Goal: Task Accomplishment & Management: Use online tool/utility

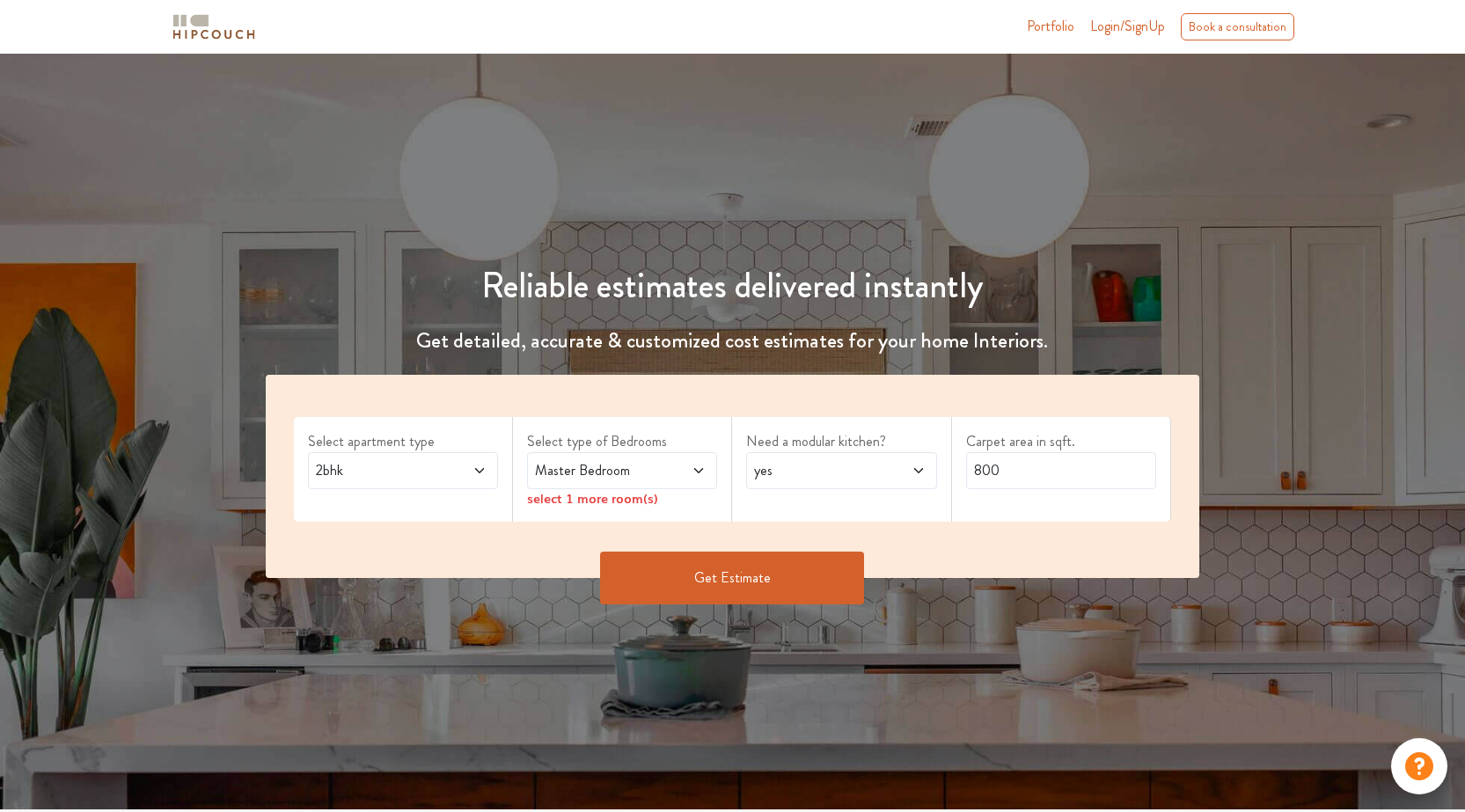
click at [463, 470] on span at bounding box center [464, 470] width 44 height 21
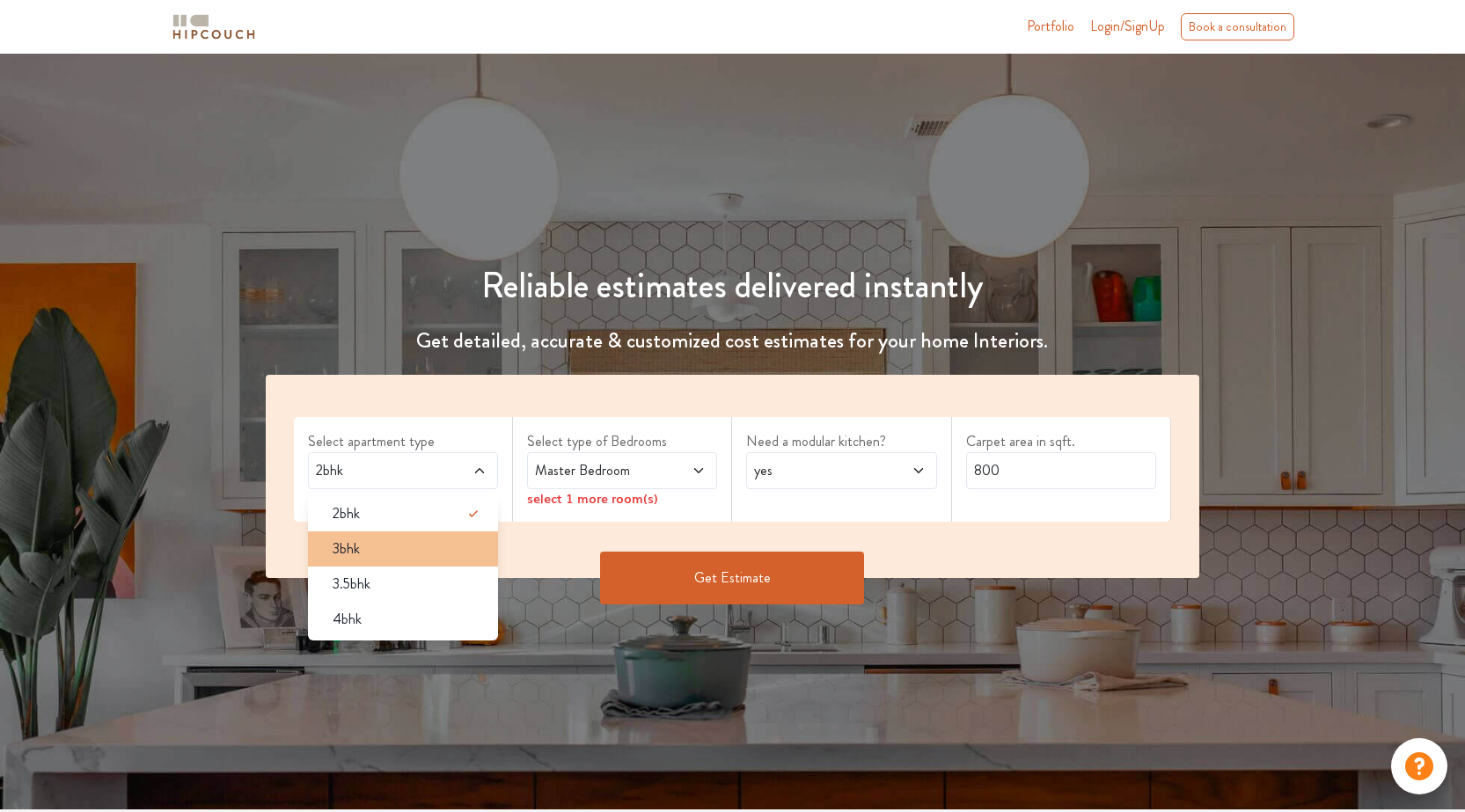
click at [345, 557] on span "3bhk" at bounding box center [345, 549] width 27 height 21
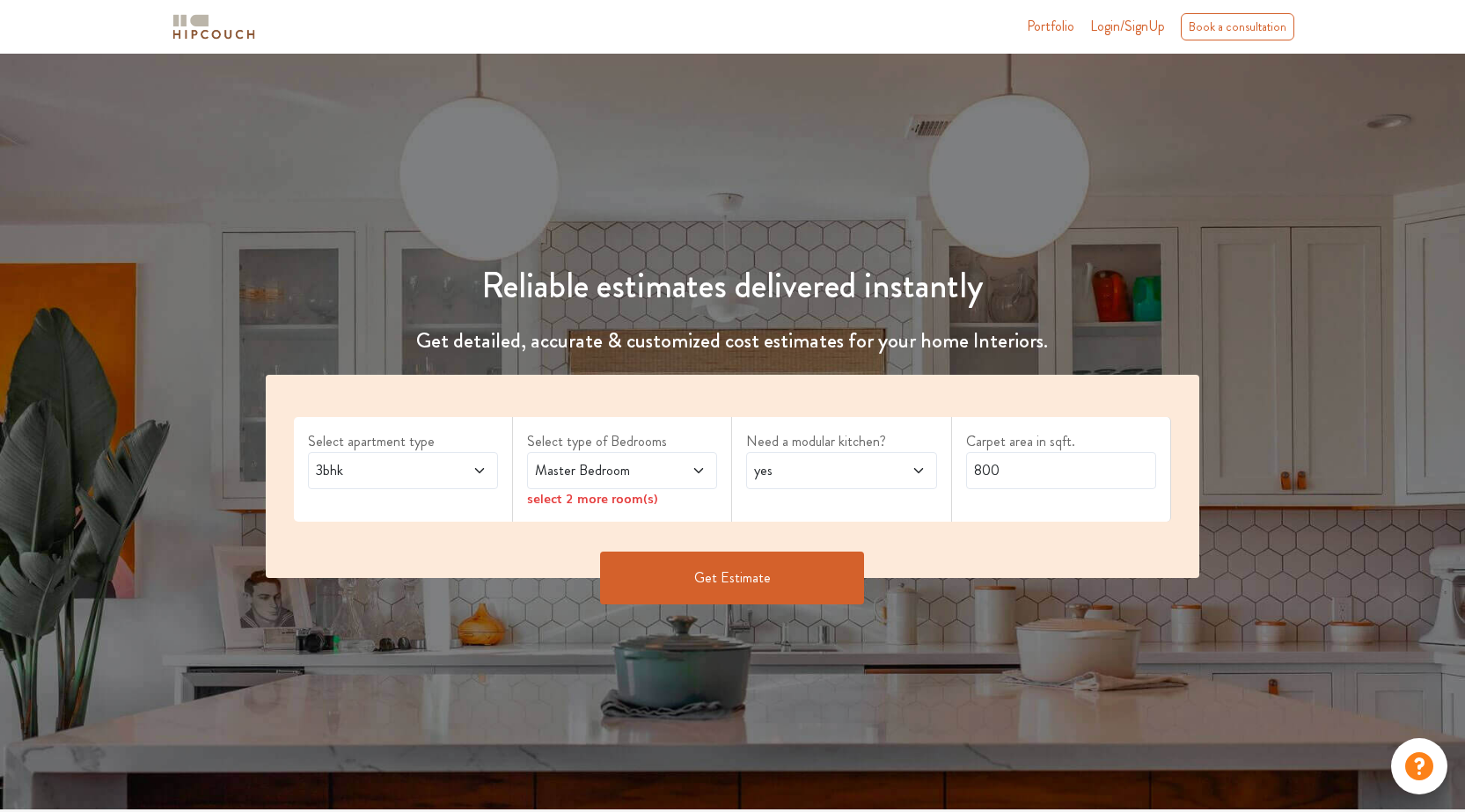
click at [690, 469] on span at bounding box center [684, 470] width 44 height 21
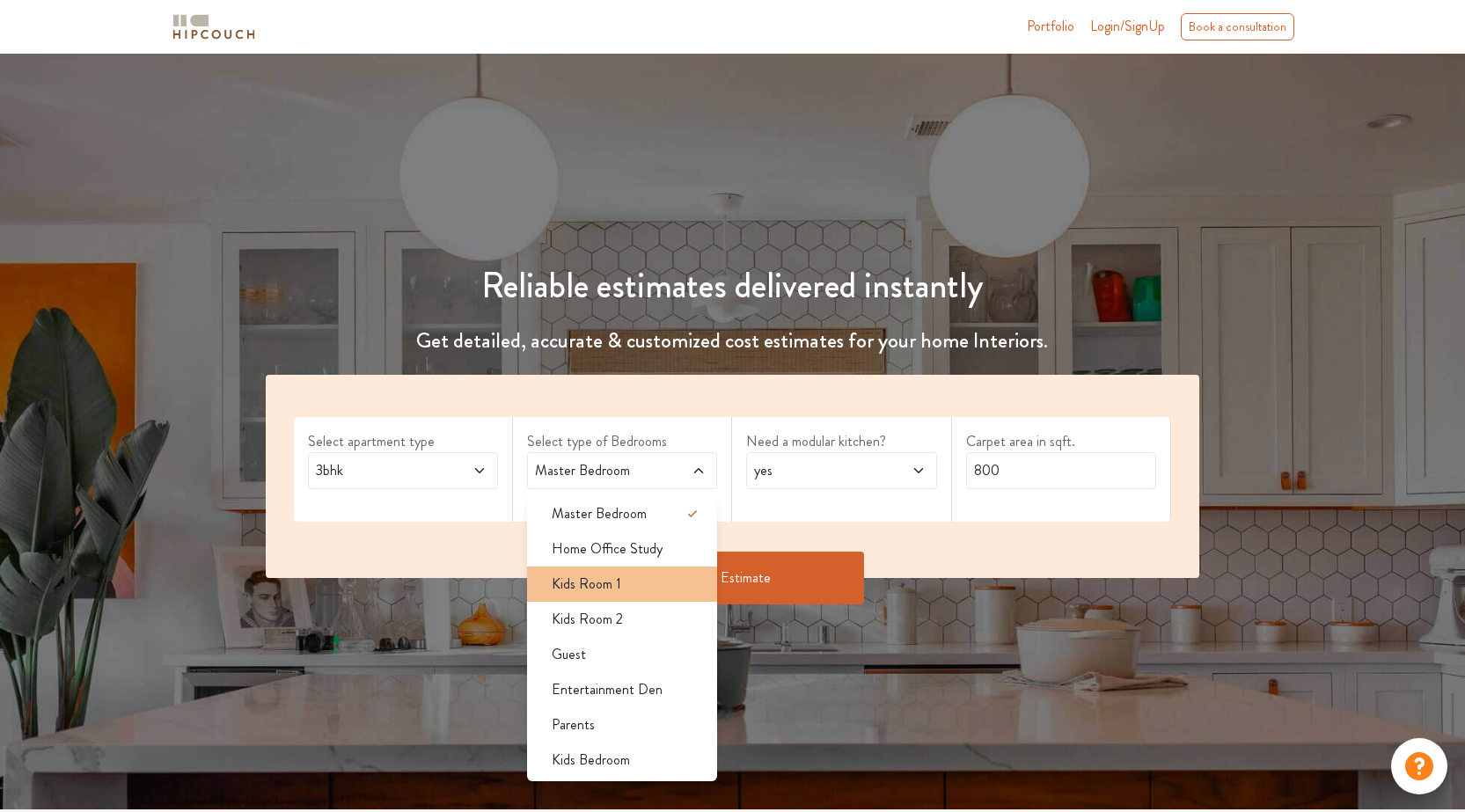
click at [604, 586] on span "Kids Room 1" at bounding box center [586, 584] width 70 height 21
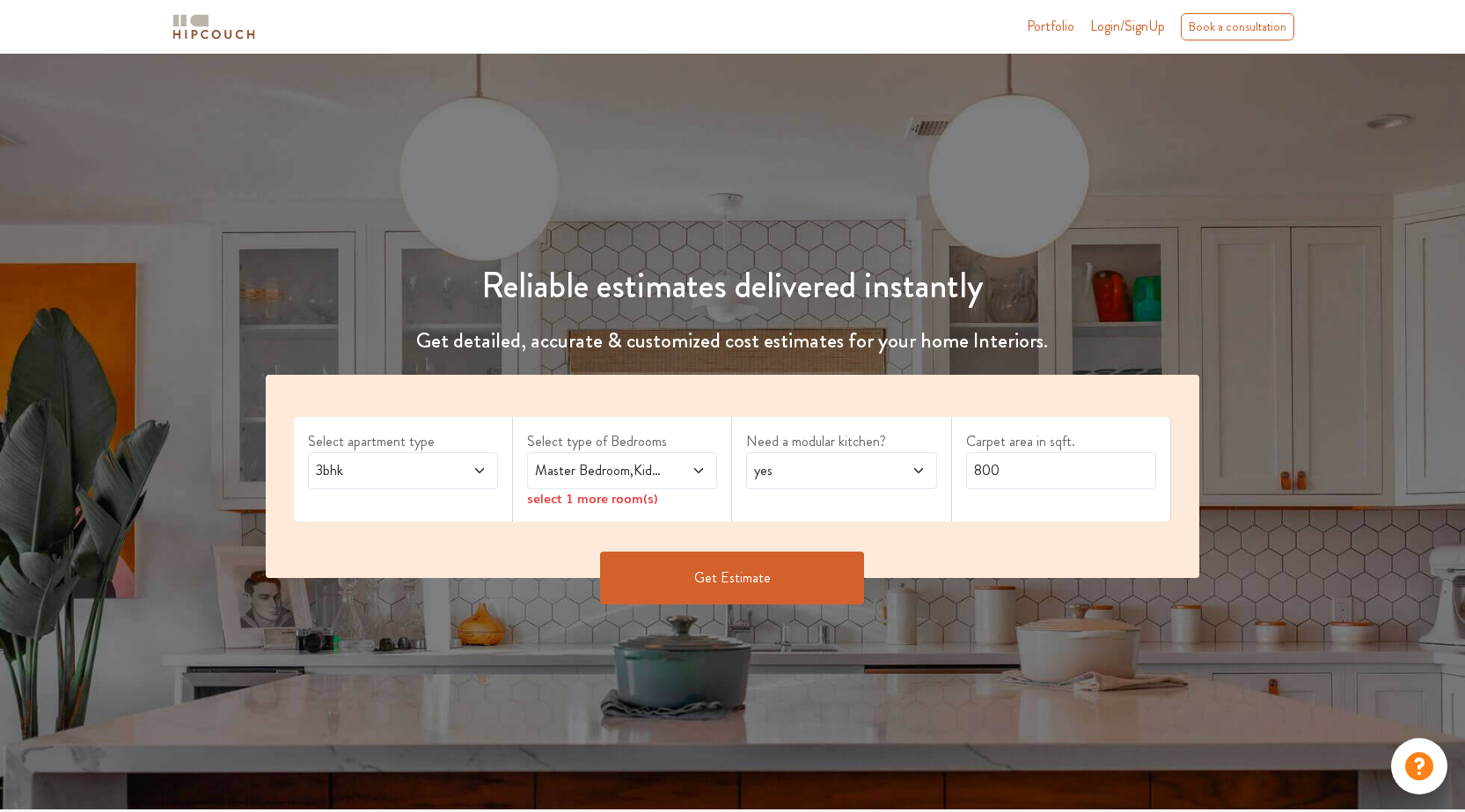
click at [804, 506] on div "Need a modular kitchen? yes" at bounding box center [841, 469] width 219 height 105
click at [1030, 476] on input "800" at bounding box center [1061, 470] width 190 height 37
drag, startPoint x: 1030, startPoint y: 476, endPoint x: 965, endPoint y: 484, distance: 65.5
click at [966, 484] on input "800" at bounding box center [1061, 470] width 190 height 37
type input "900"
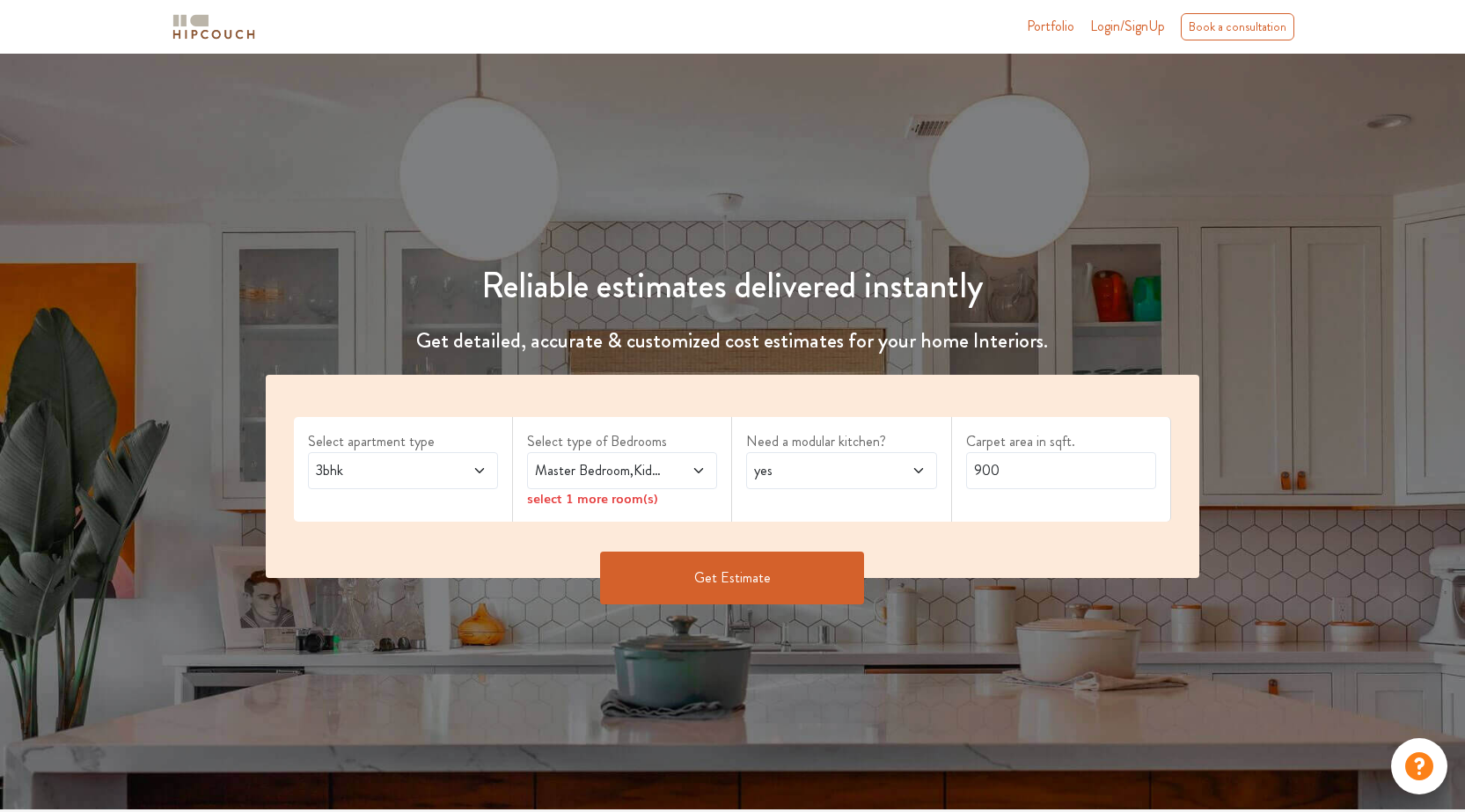
click at [694, 472] on icon at bounding box center [699, 470] width 14 height 14
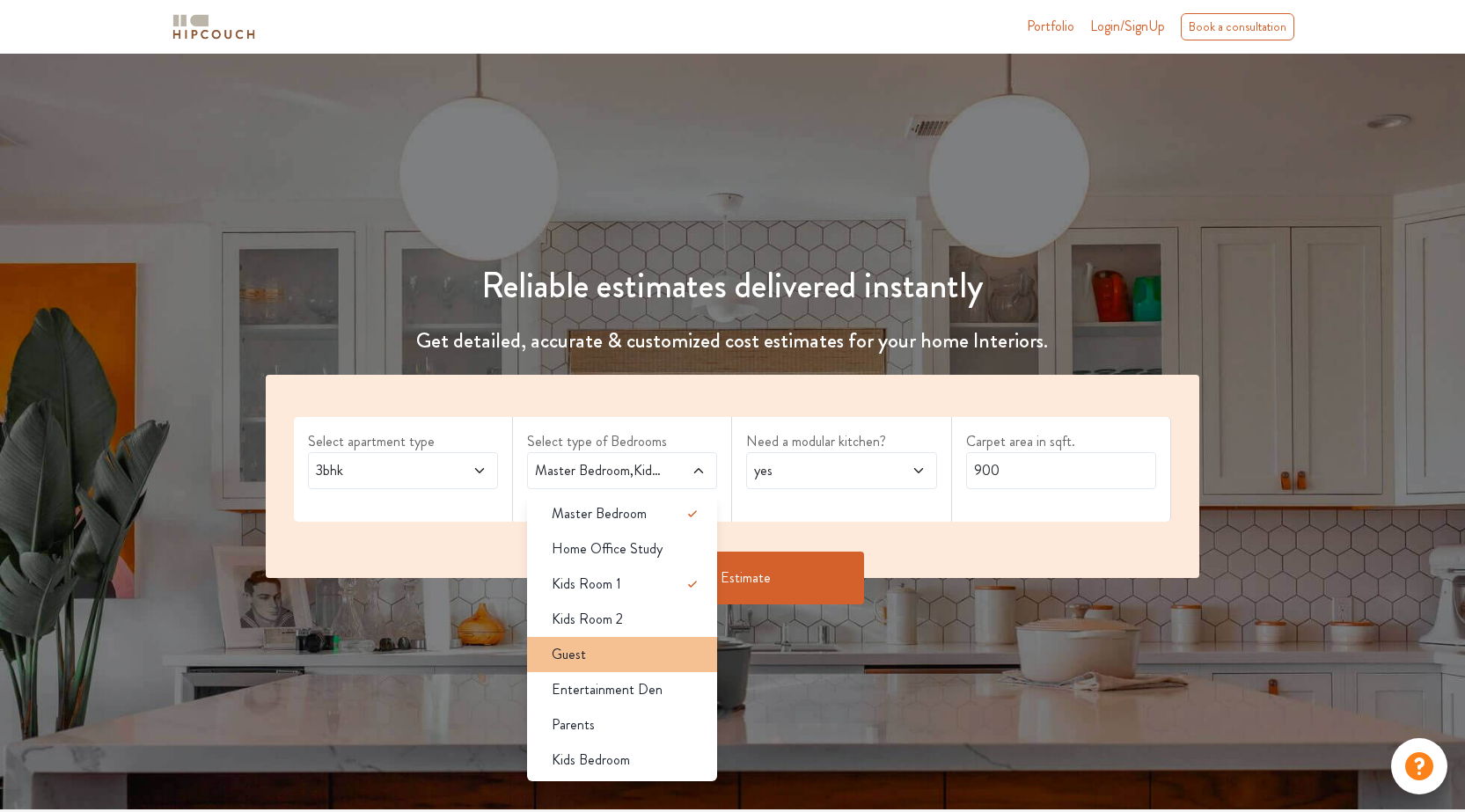
click at [633, 641] on li "Guest" at bounding box center [622, 654] width 190 height 35
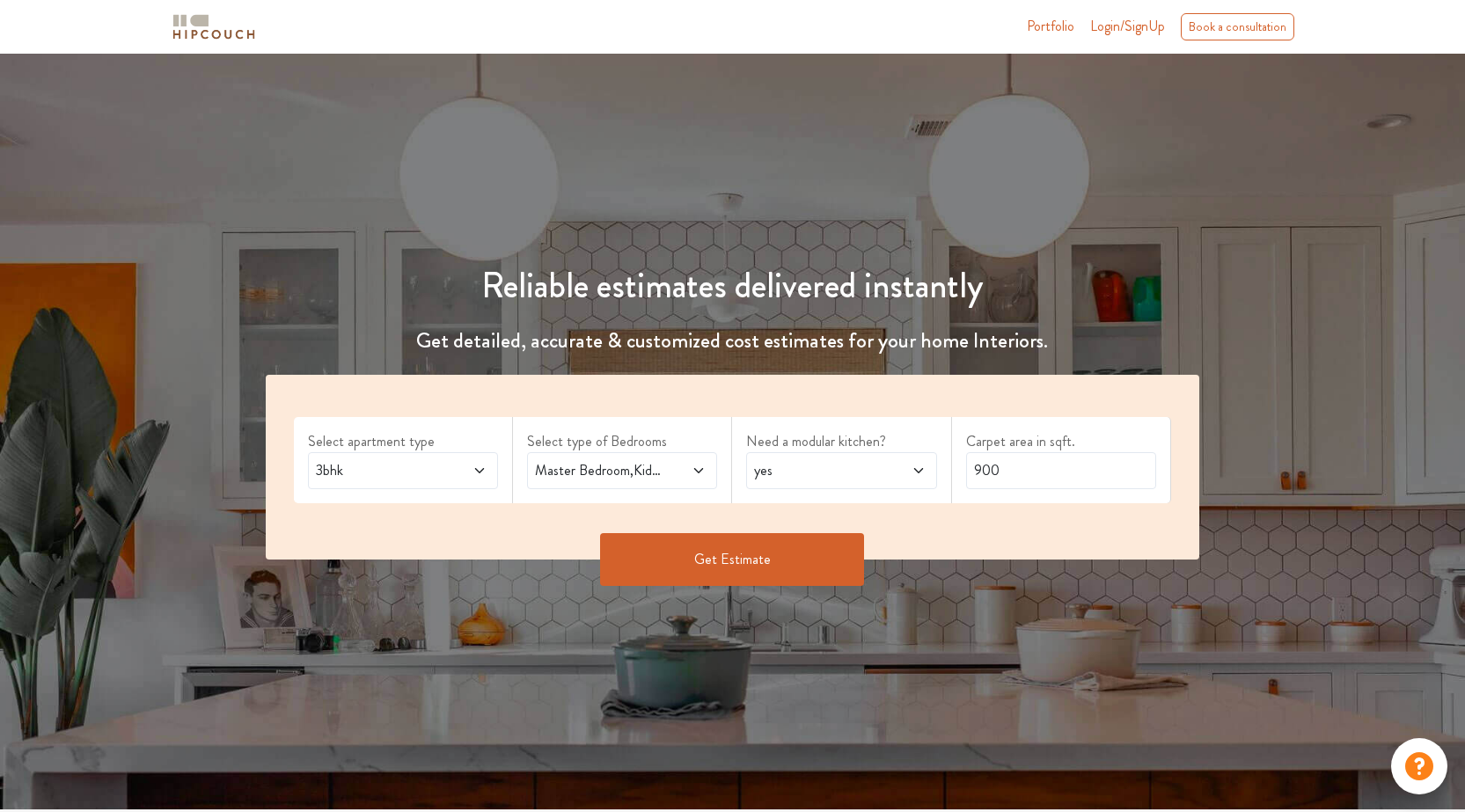
click at [760, 570] on button "Get Estimate" at bounding box center [732, 559] width 264 height 53
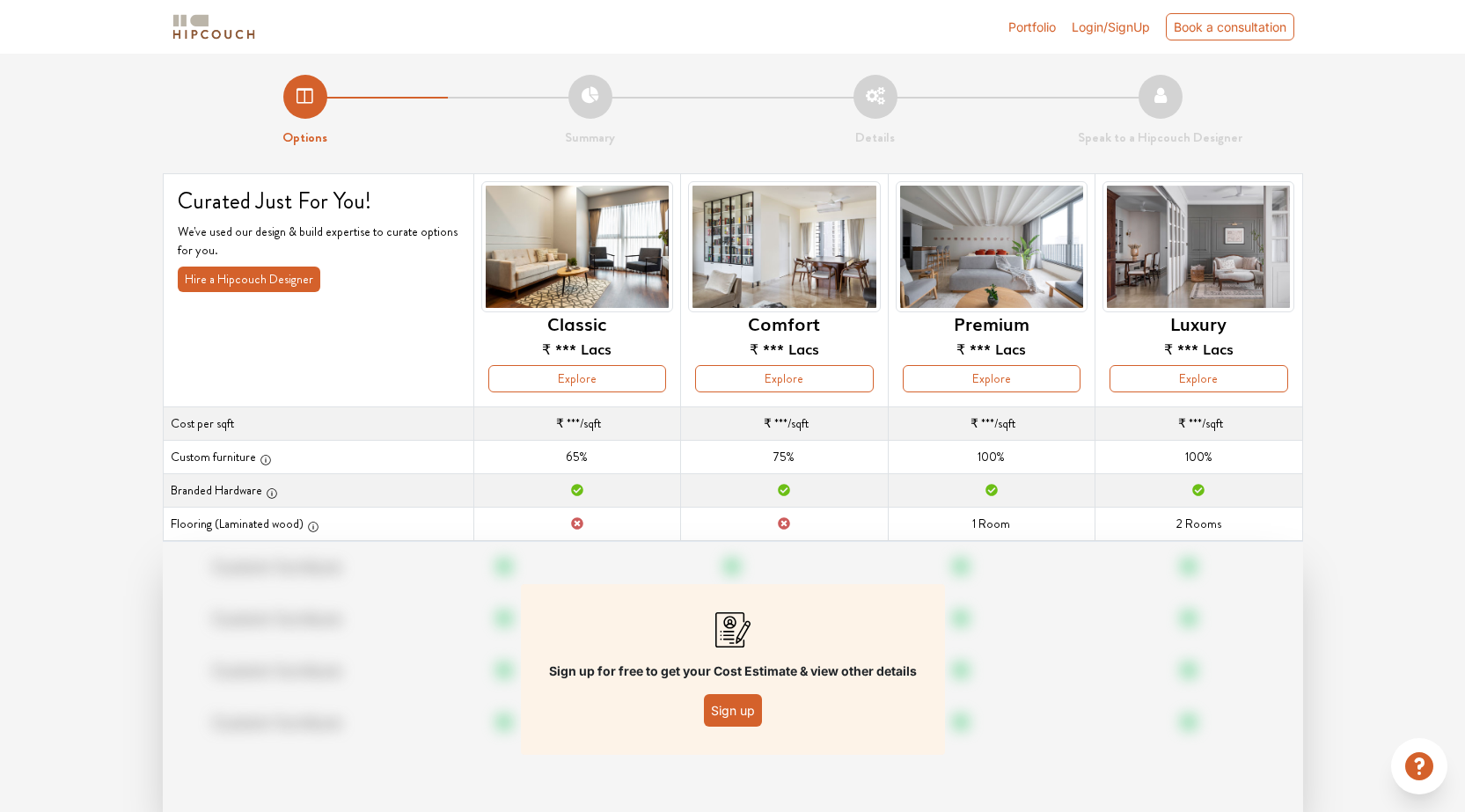
click at [991, 255] on img at bounding box center [992, 247] width 192 height 131
click at [1029, 386] on button "Explore" at bounding box center [992, 378] width 178 height 27
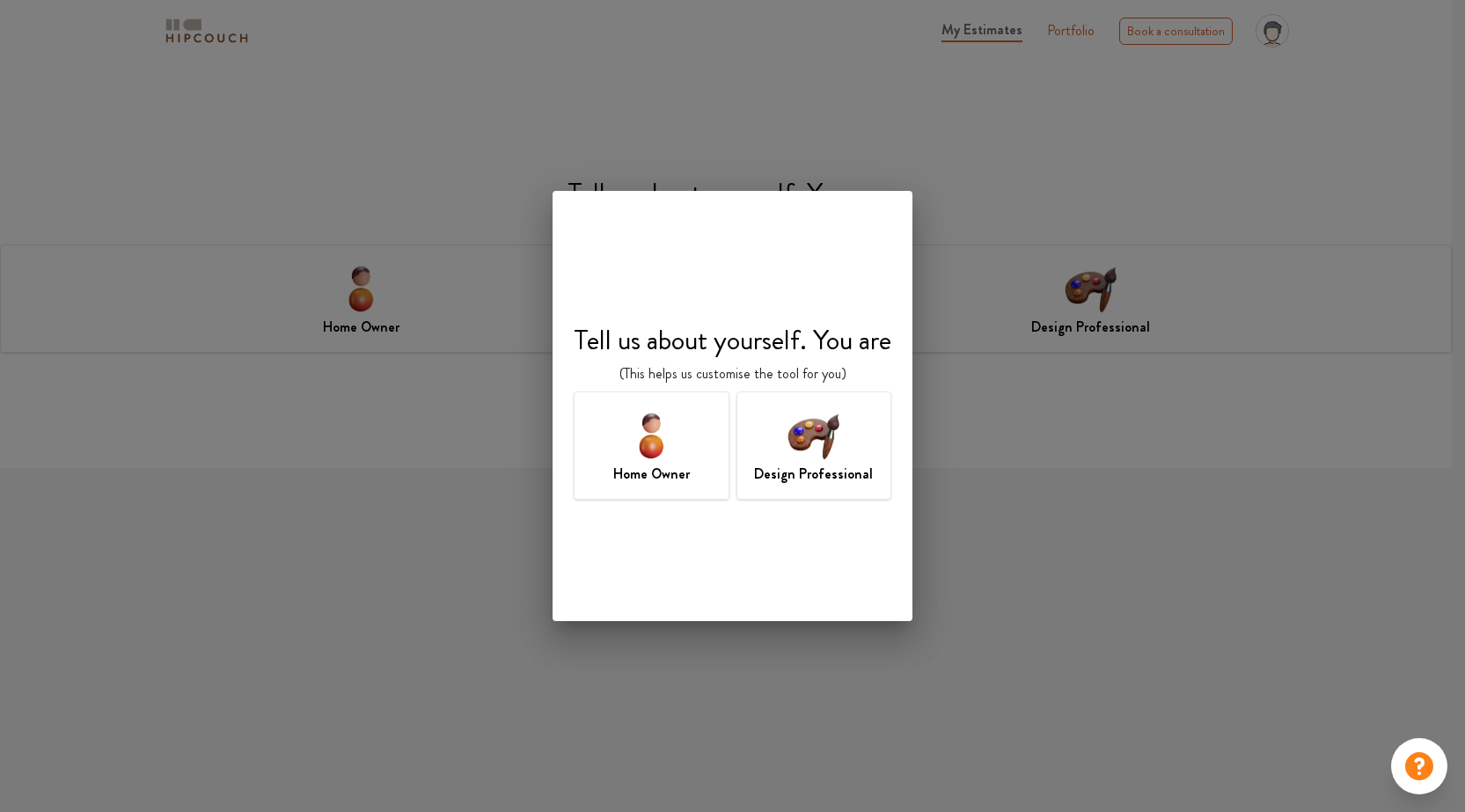
click at [647, 449] on img at bounding box center [651, 434] width 57 height 57
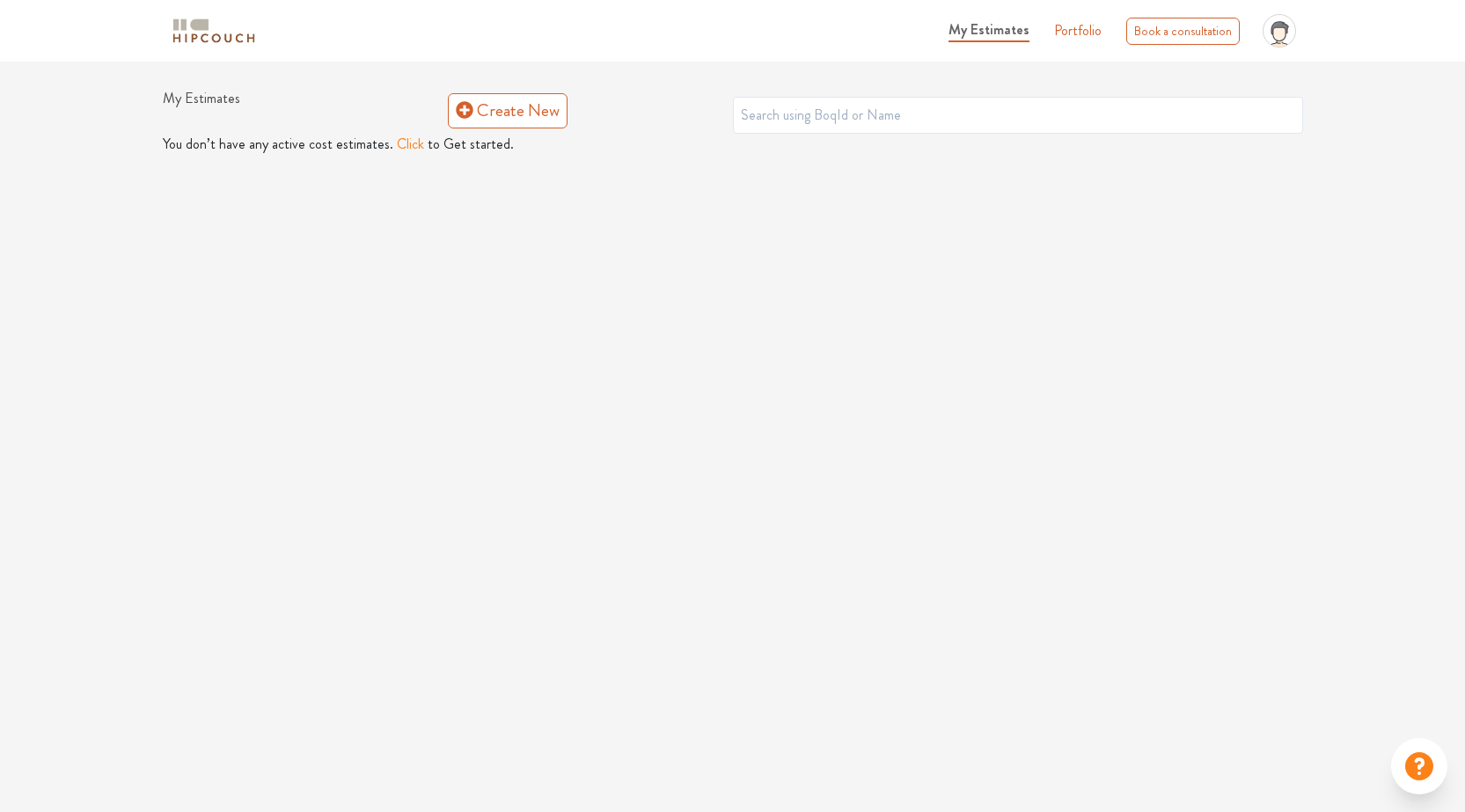
click at [405, 137] on button "Click" at bounding box center [410, 144] width 27 height 21
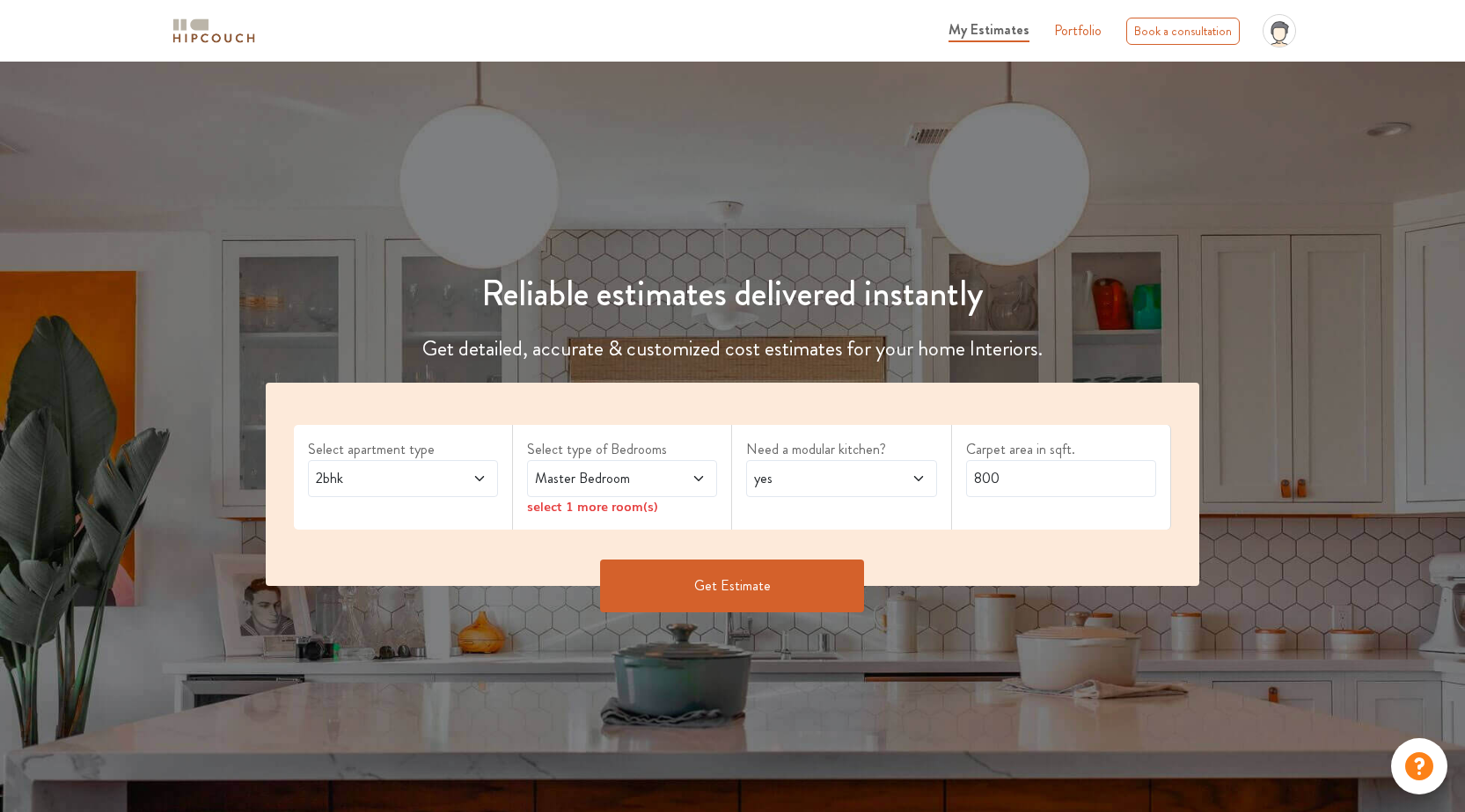
click at [753, 594] on button "Get Estimate" at bounding box center [732, 586] width 264 height 53
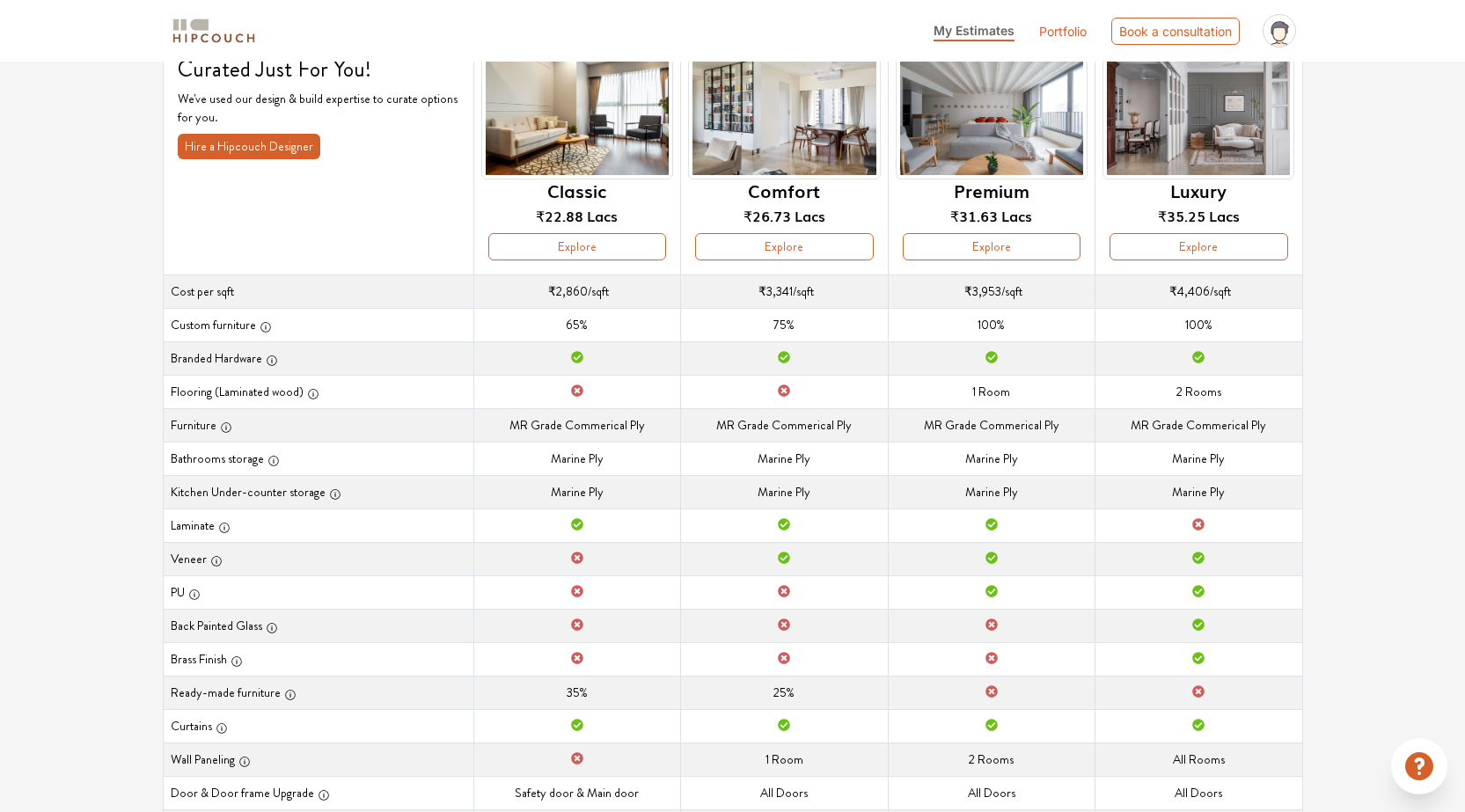
scroll to position [176, 0]
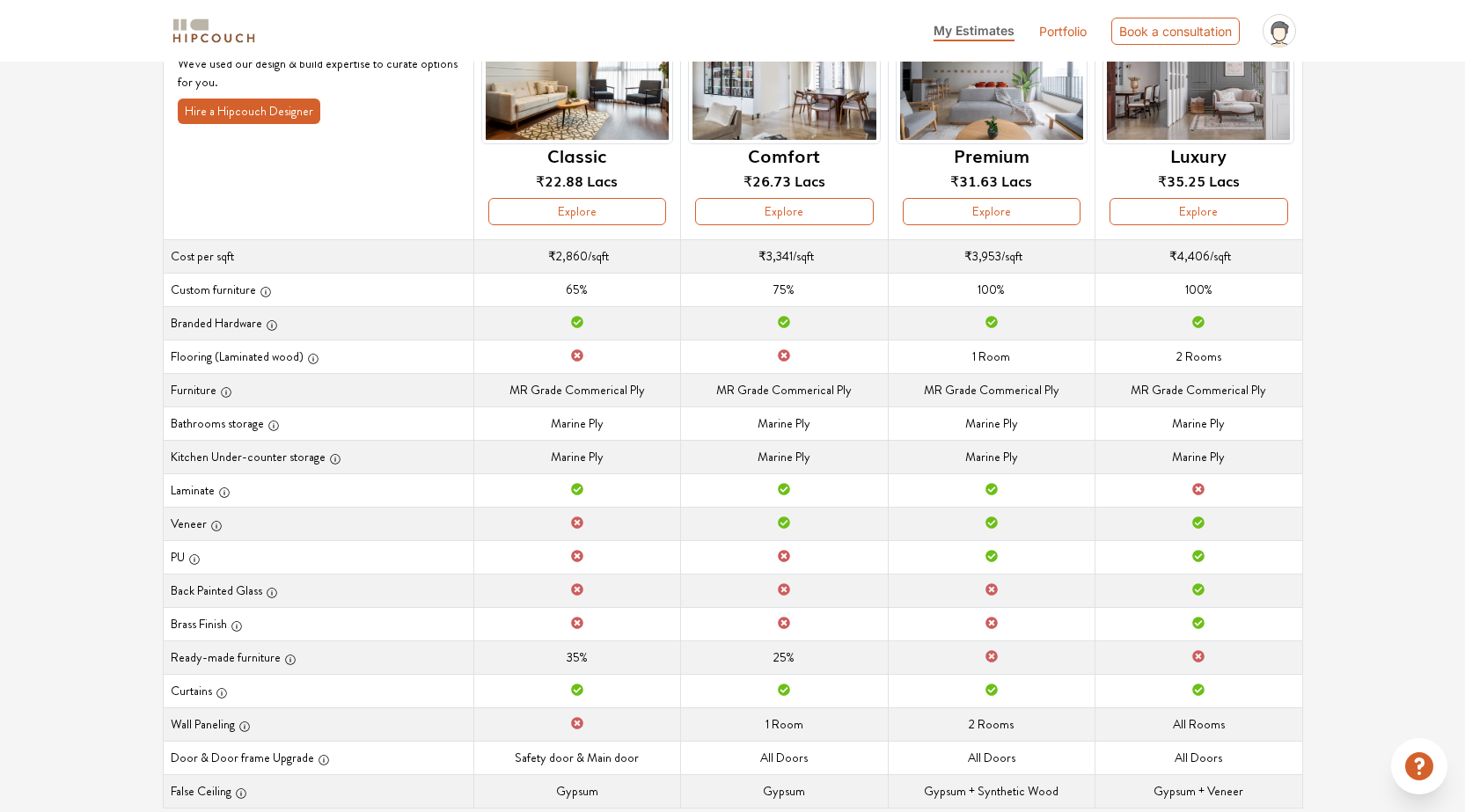
click at [198, 325] on th "Branded Hardware" at bounding box center [318, 323] width 311 height 33
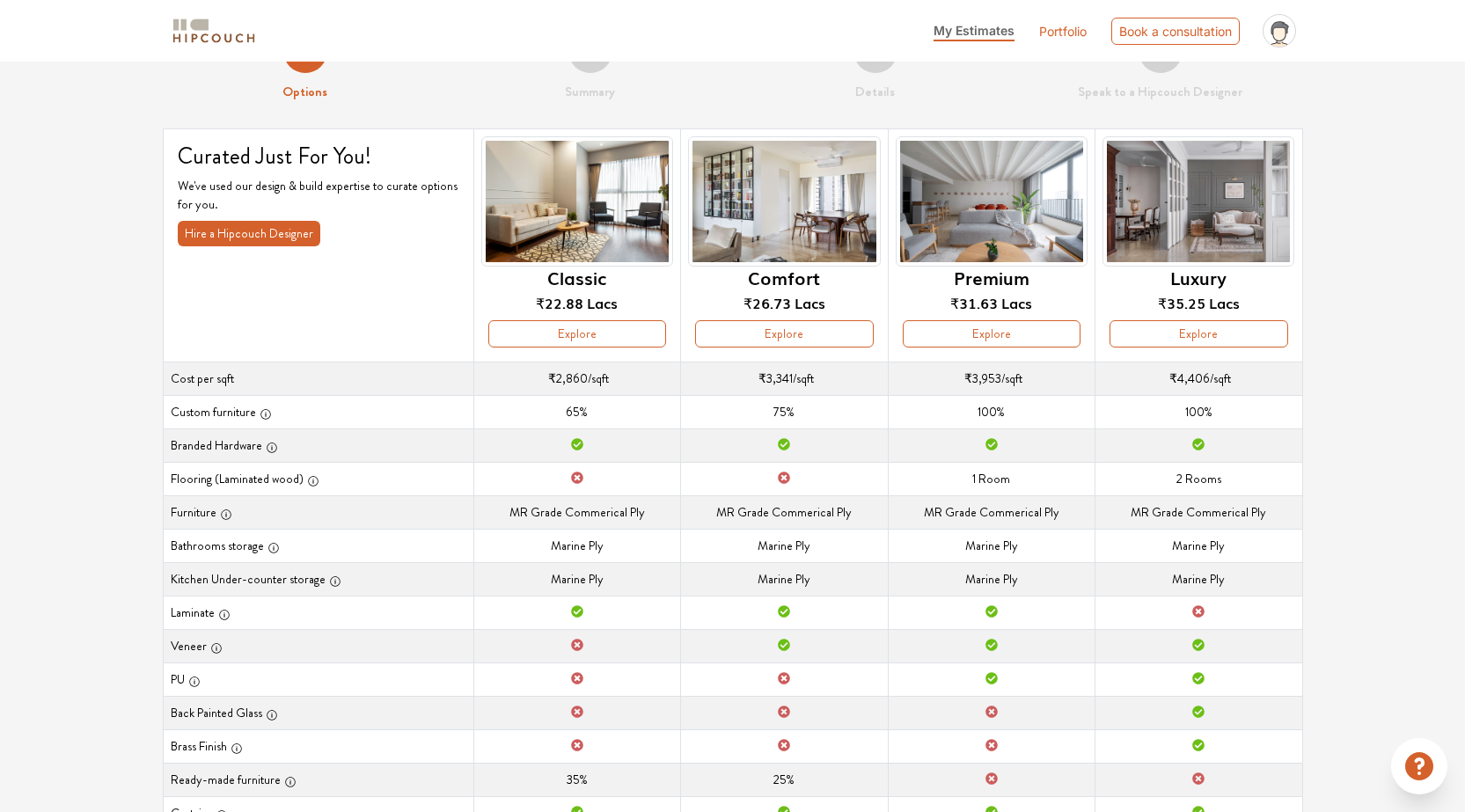
scroll to position [39, 0]
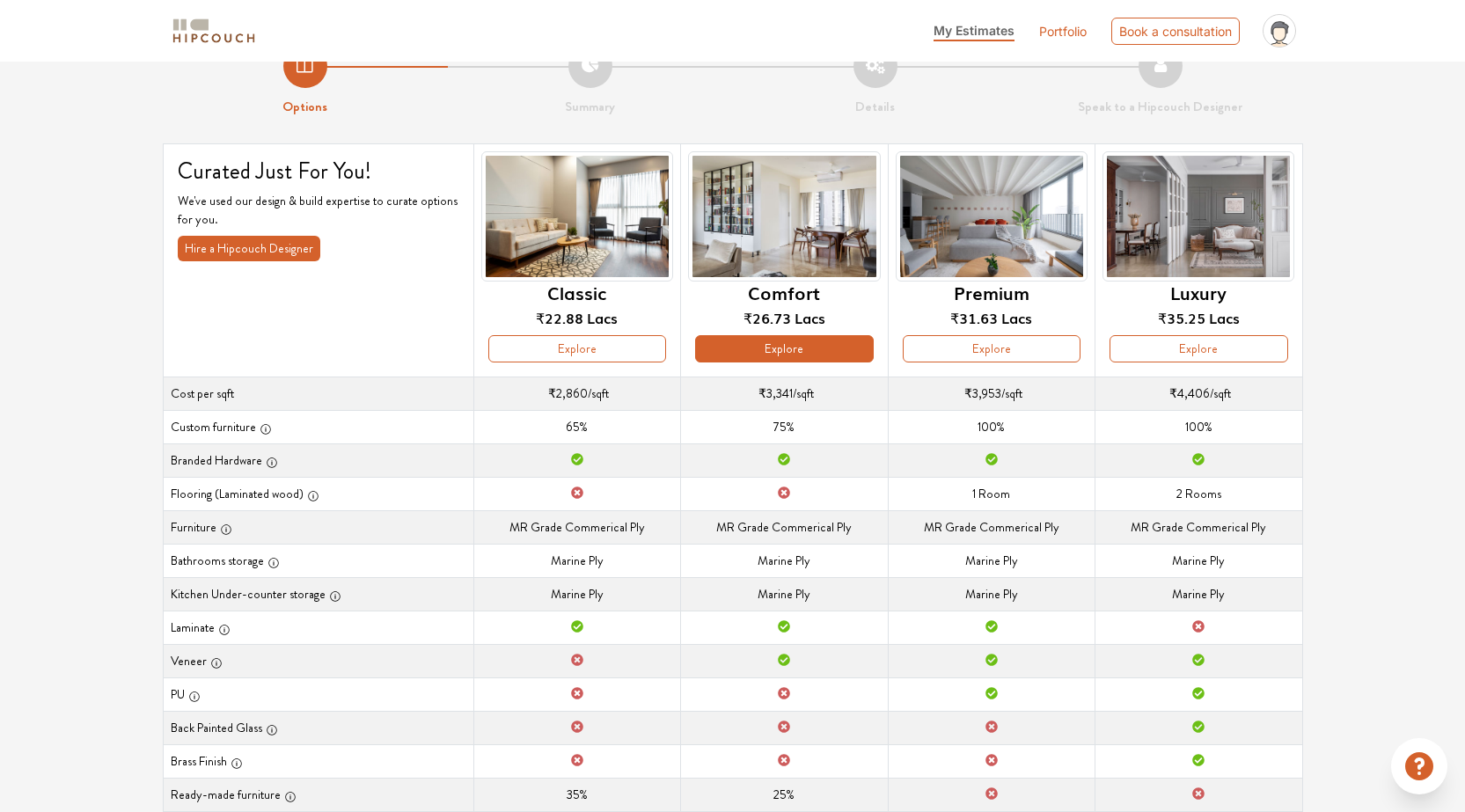
click at [784, 350] on button "Explore" at bounding box center [784, 348] width 178 height 27
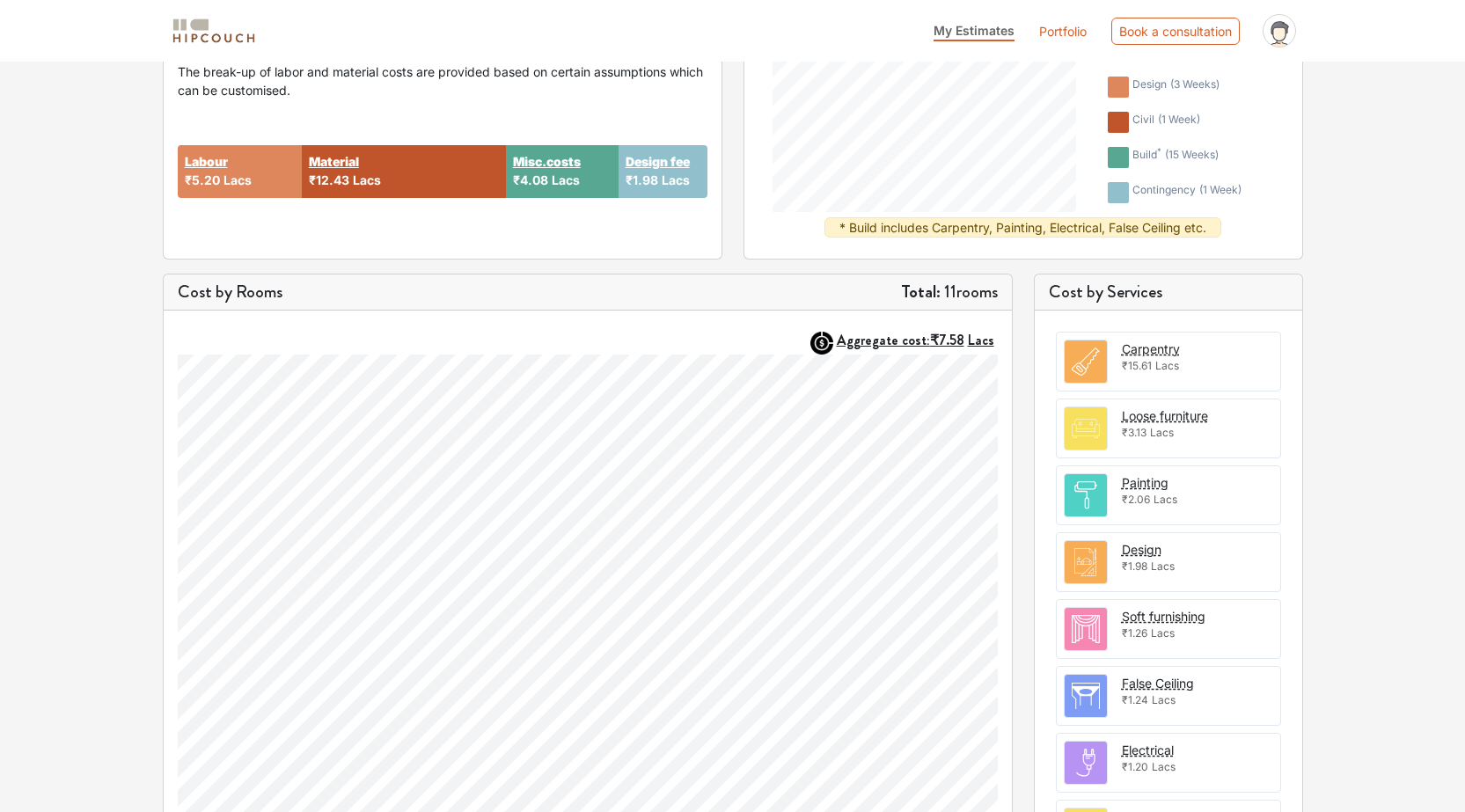
scroll to position [52, 0]
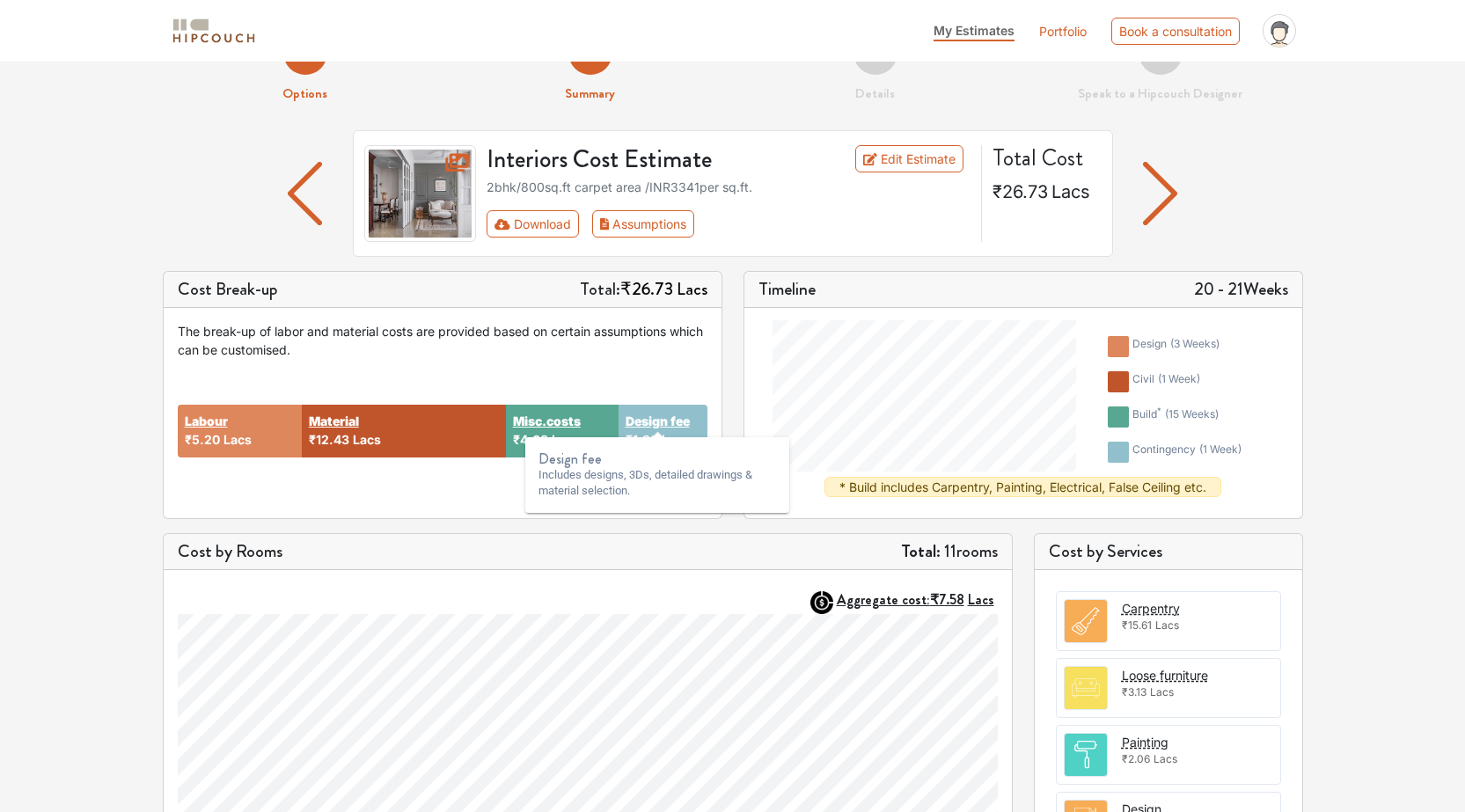
click at [658, 424] on strong "Design fee" at bounding box center [657, 420] width 64 height 18
click at [832, 291] on div "Timeline 20 - 21 Weeks" at bounding box center [1023, 290] width 558 height 36
click at [1199, 292] on h5 "20 - 21 Weeks" at bounding box center [1240, 290] width 94 height 21
click at [1258, 293] on h5 "20 - 21 Weeks" at bounding box center [1240, 290] width 94 height 21
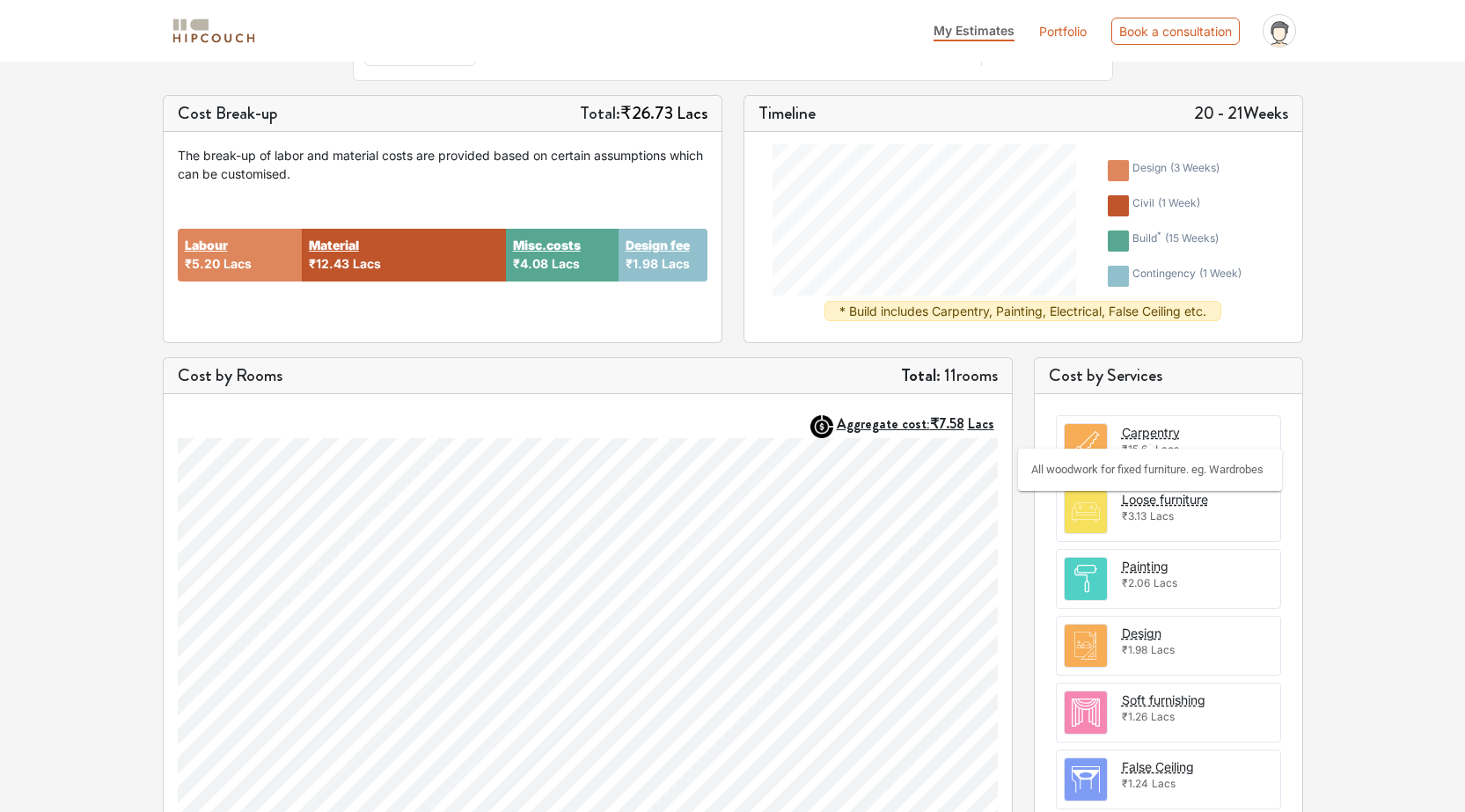
click at [1143, 436] on div "Carpentry" at bounding box center [1151, 432] width 58 height 18
